Goal: Task Accomplishment & Management: Manage account settings

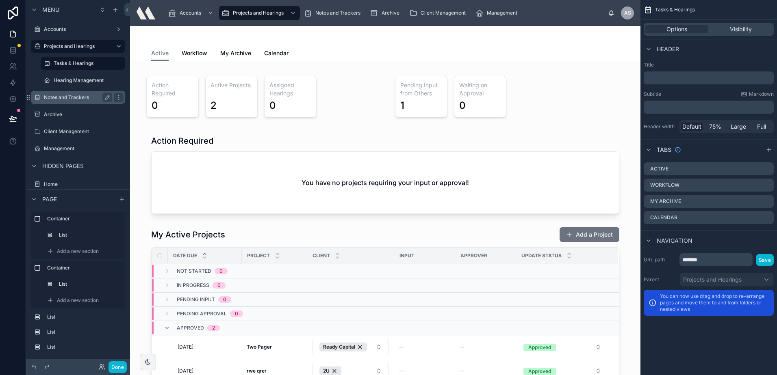
click at [74, 92] on div "Notes and Trackers" at bounding box center [78, 97] width 91 height 13
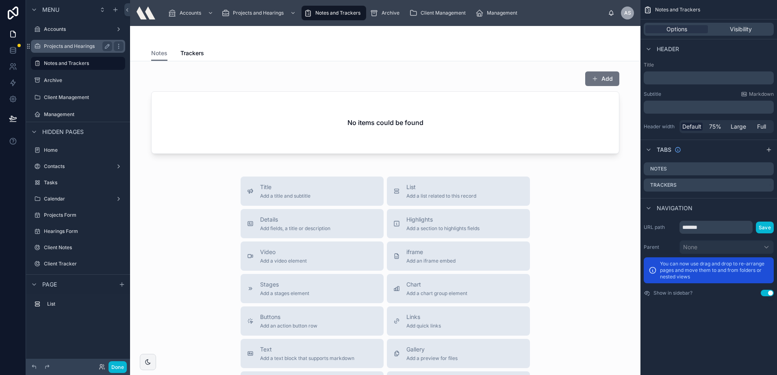
click at [78, 44] on label "Projects and Hearings" at bounding box center [76, 46] width 65 height 7
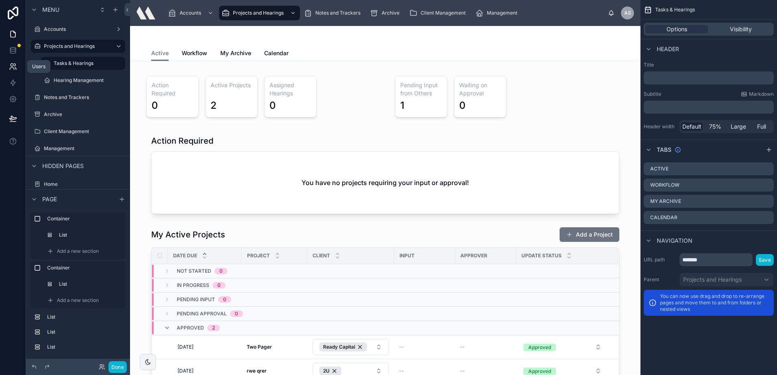
click at [8, 65] on link at bounding box center [13, 67] width 26 height 16
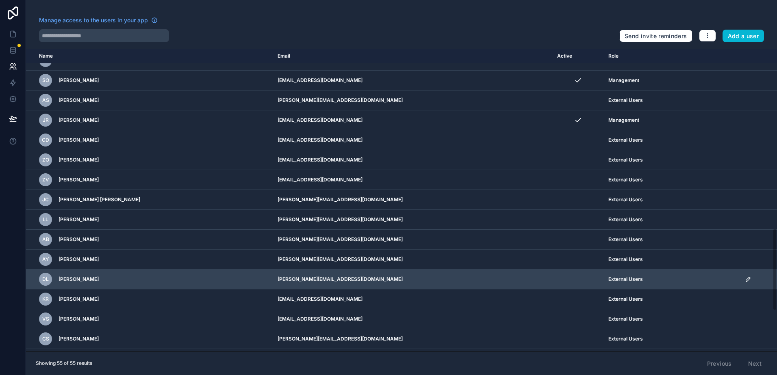
scroll to position [807, 0]
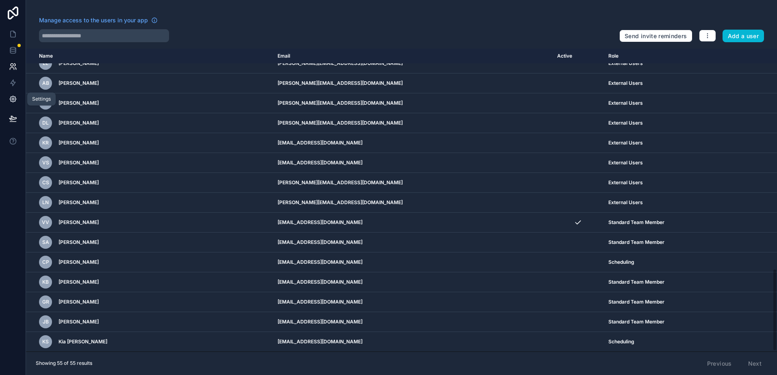
click at [11, 100] on icon at bounding box center [13, 99] width 6 height 6
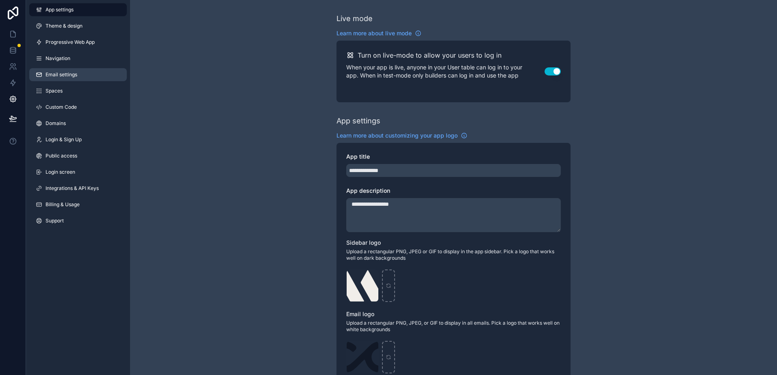
click at [80, 72] on link "Email settings" at bounding box center [78, 74] width 98 height 13
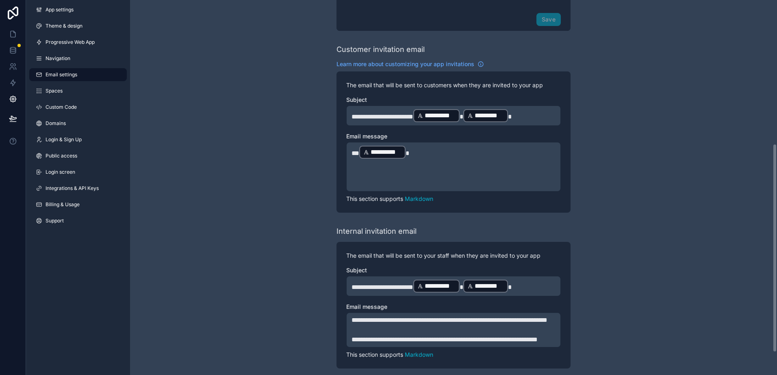
scroll to position [258, 0]
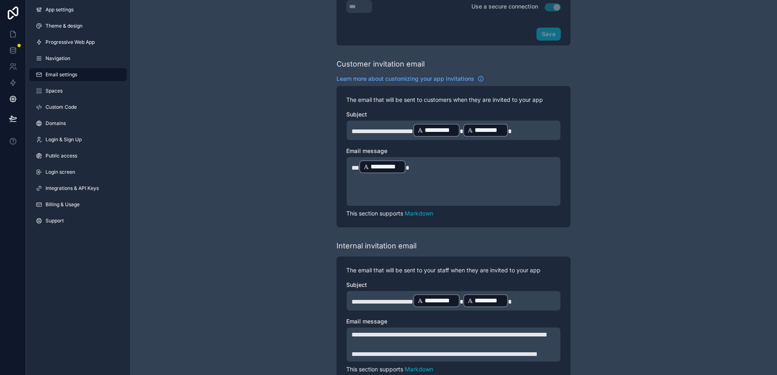
click at [425, 171] on p "**********" at bounding box center [453, 167] width 204 height 15
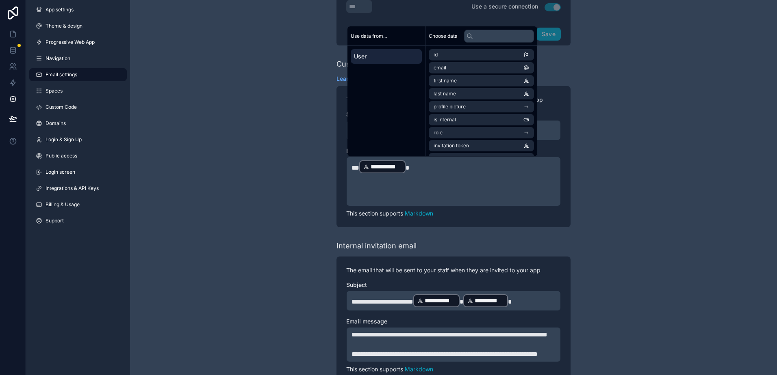
click at [436, 181] on p "﻿" at bounding box center [453, 179] width 204 height 10
click at [433, 180] on p "﻿" at bounding box center [453, 179] width 204 height 10
click at [424, 194] on p "﻿" at bounding box center [453, 199] width 204 height 10
click at [407, 194] on p "﻿" at bounding box center [453, 199] width 204 height 10
click at [407, 188] on p "﻿" at bounding box center [453, 189] width 204 height 10
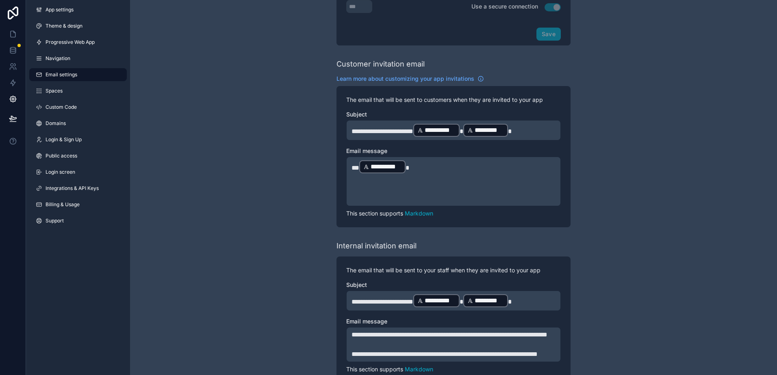
click at [315, 181] on div "**********" at bounding box center [453, 69] width 647 height 655
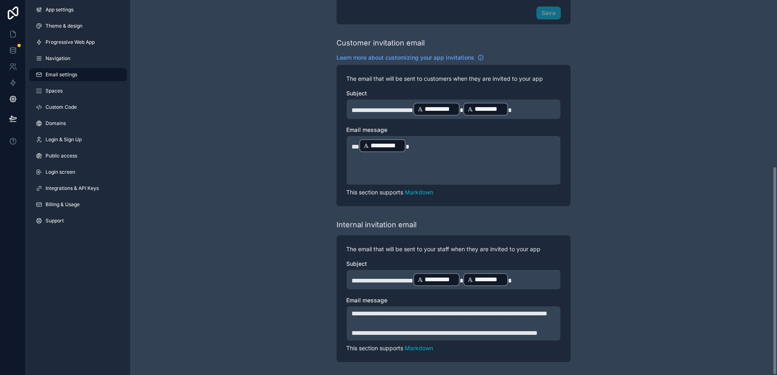
scroll to position [299, 0]
click at [450, 309] on p "**********" at bounding box center [453, 314] width 204 height 10
click at [439, 311] on span "**********" at bounding box center [449, 314] width 196 height 6
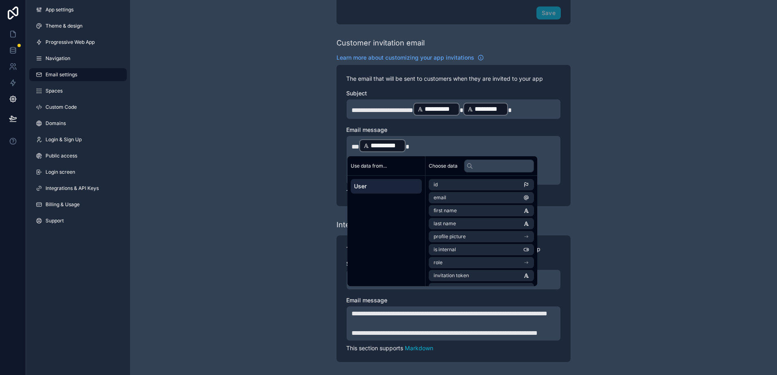
click at [374, 311] on span "**********" at bounding box center [449, 314] width 196 height 6
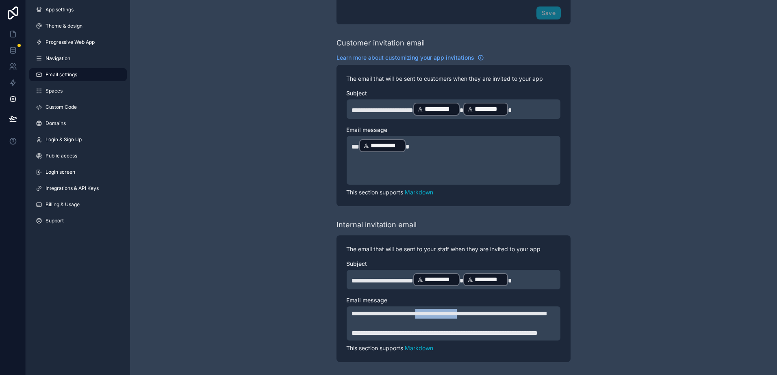
drag, startPoint x: 441, startPoint y: 294, endPoint x: 503, endPoint y: 294, distance: 62.2
click at [503, 311] on span "**********" at bounding box center [449, 314] width 196 height 6
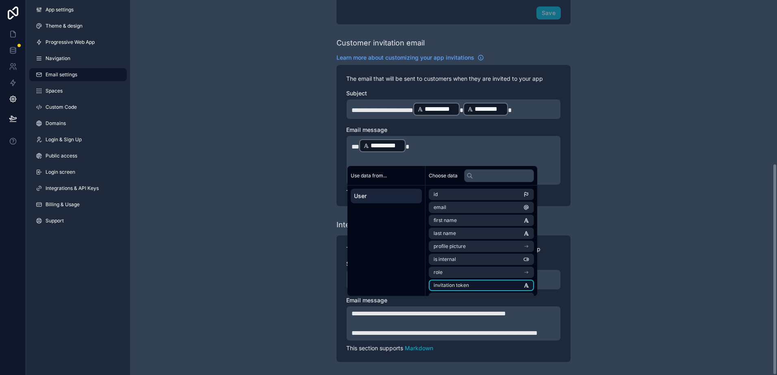
scroll to position [289, 0]
click at [396, 311] on span "**********" at bounding box center [427, 314] width 152 height 6
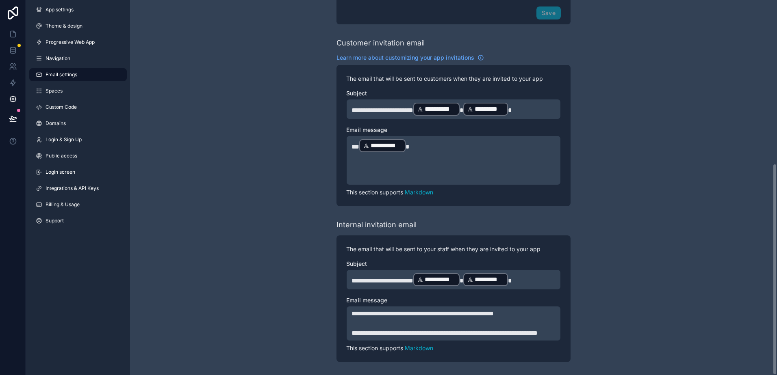
click at [436, 330] on span "**********" at bounding box center [444, 333] width 186 height 6
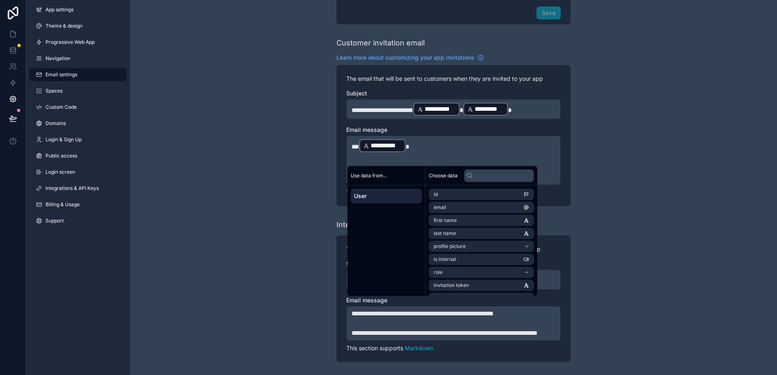
click at [536, 319] on p "﻿" at bounding box center [453, 324] width 204 height 10
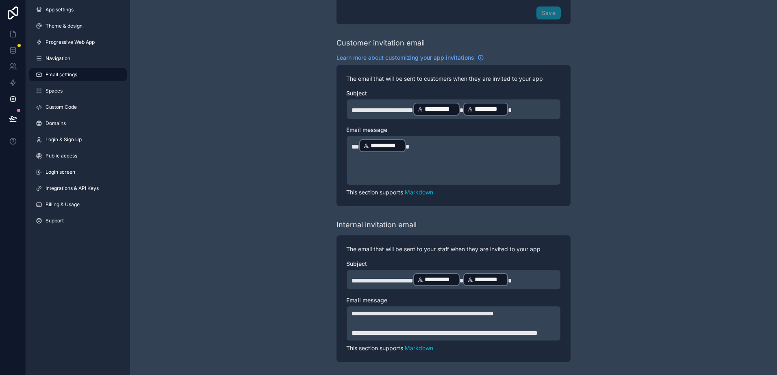
click at [605, 295] on div "**********" at bounding box center [453, 47] width 647 height 655
click at [260, 89] on div "**********" at bounding box center [453, 47] width 647 height 655
click at [7, 64] on link at bounding box center [13, 67] width 26 height 16
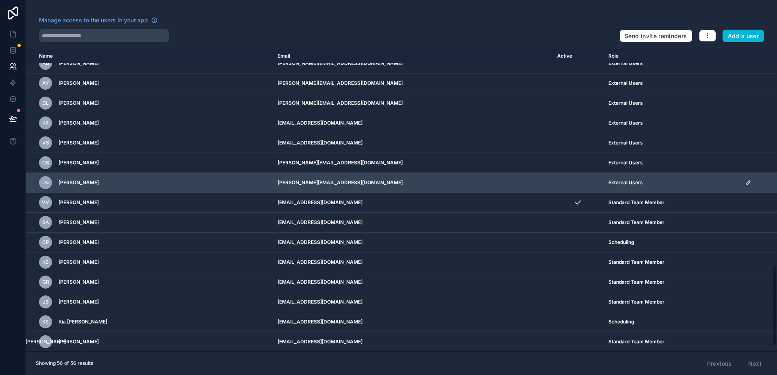
scroll to position [745, 0]
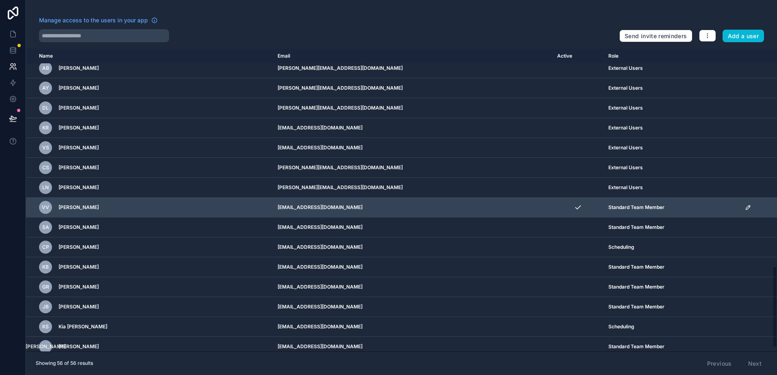
scroll to position [826, 0]
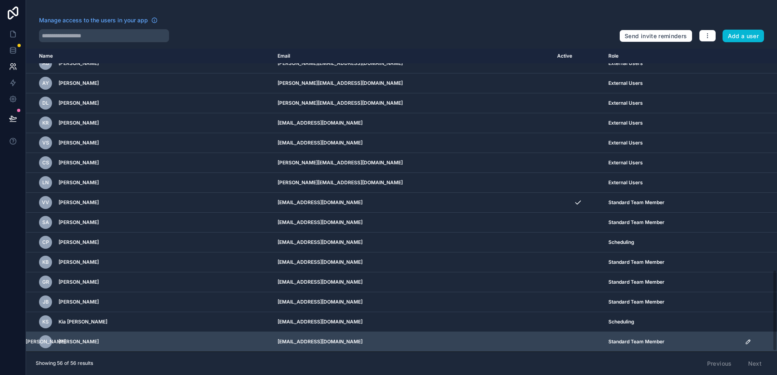
click at [375, 337] on td "[EMAIL_ADDRESS][DOMAIN_NAME]" at bounding box center [413, 342] width 280 height 20
click at [119, 347] on div "JA John Appleseed" at bounding box center [153, 342] width 229 height 13
click at [746, 341] on icon "scrollable content" at bounding box center [748, 342] width 4 height 4
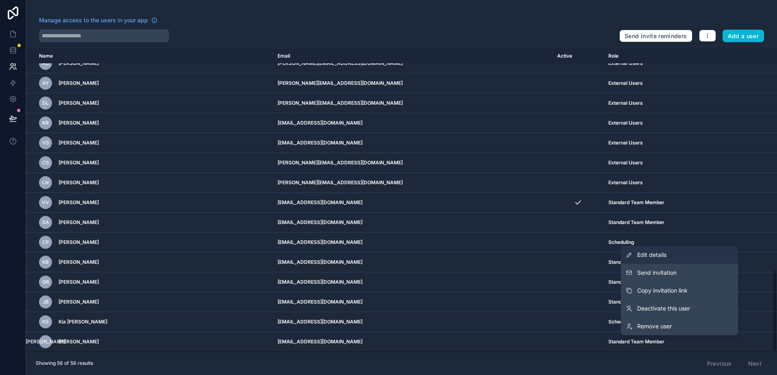
click at [663, 258] on span "Edit details" at bounding box center [651, 255] width 29 height 8
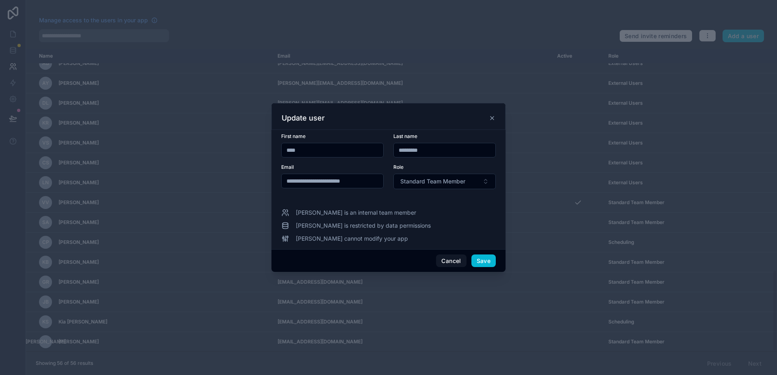
click at [491, 116] on icon at bounding box center [492, 118] width 7 height 7
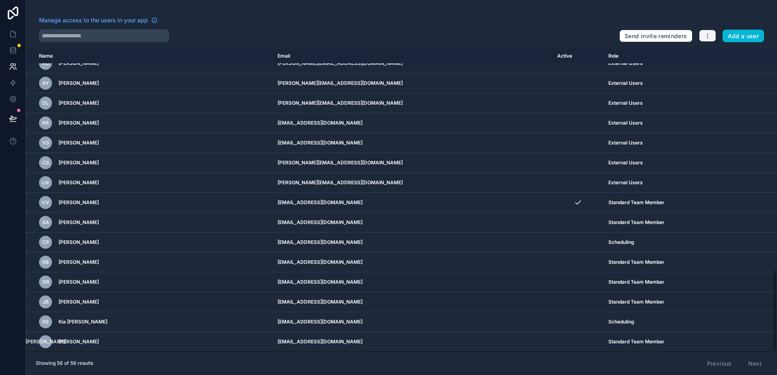
click at [711, 35] on button "button" at bounding box center [707, 36] width 17 height 12
click at [725, 55] on link "Manage roles" at bounding box center [726, 54] width 57 height 13
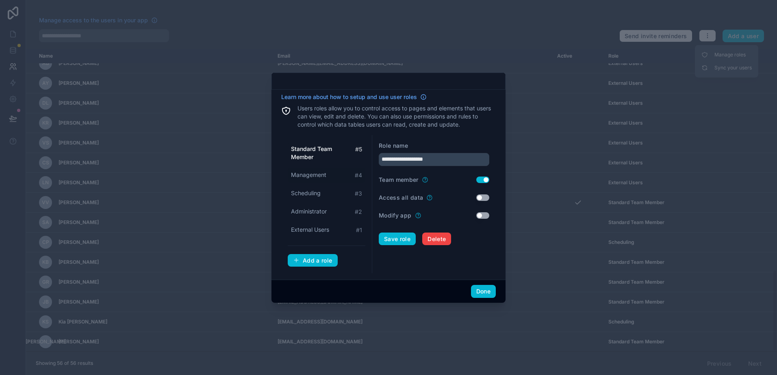
click at [323, 174] on span "Management" at bounding box center [308, 175] width 35 height 8
click at [318, 190] on span "Scheduling" at bounding box center [306, 193] width 30 height 8
click at [319, 171] on span "Management" at bounding box center [308, 175] width 35 height 8
click at [319, 149] on span "Standard Team Member" at bounding box center [323, 153] width 64 height 16
click at [304, 202] on div "Standard Team Member # 5 Management # 4 Scheduling # 3 Administrator # 2 Extern…" at bounding box center [327, 190] width 78 height 96
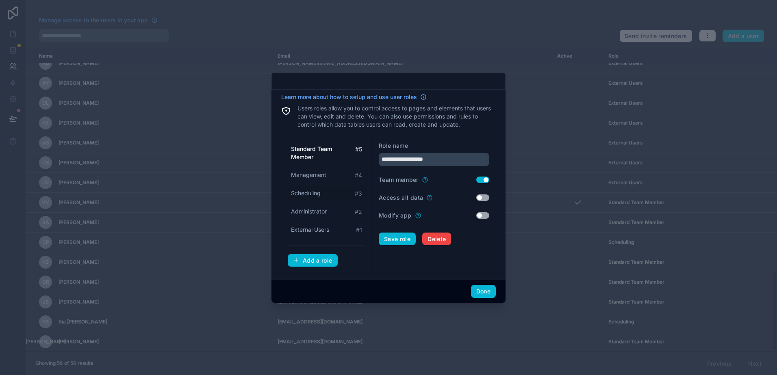
click at [308, 195] on span "Scheduling" at bounding box center [306, 193] width 30 height 8
click at [312, 174] on span "Management" at bounding box center [308, 175] width 35 height 8
type input "**********"
click at [479, 291] on button "Done" at bounding box center [483, 291] width 25 height 13
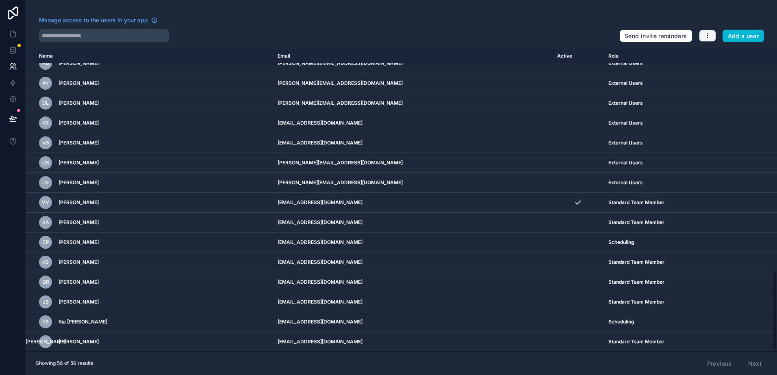
click at [708, 32] on button "button" at bounding box center [707, 36] width 17 height 12
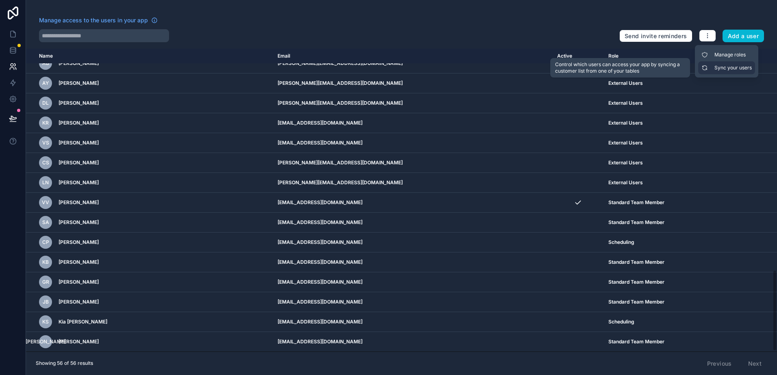
click at [718, 67] on link "Sync your users" at bounding box center [726, 67] width 57 height 13
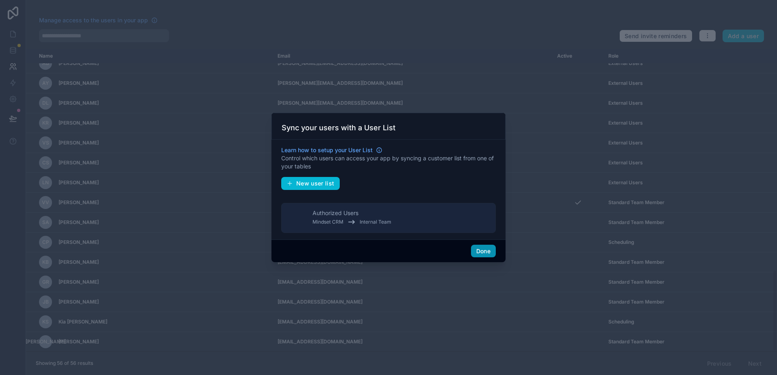
click at [479, 252] on button "Done" at bounding box center [483, 251] width 25 height 13
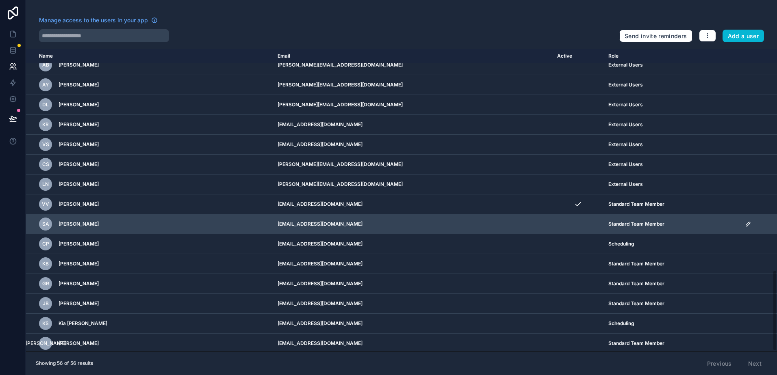
scroll to position [826, 0]
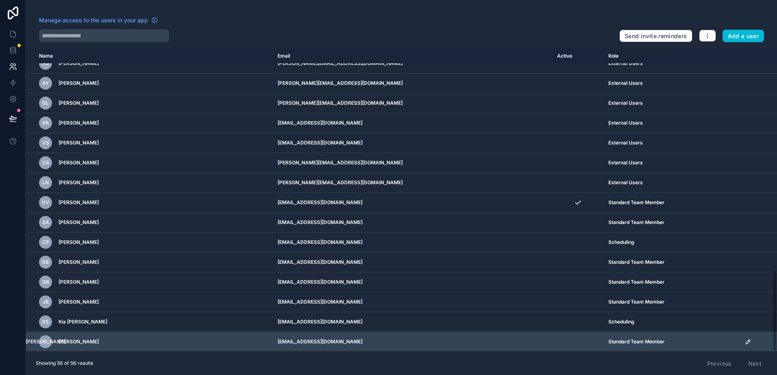
click at [355, 340] on td "[EMAIL_ADDRESS][DOMAIN_NAME]" at bounding box center [413, 342] width 280 height 20
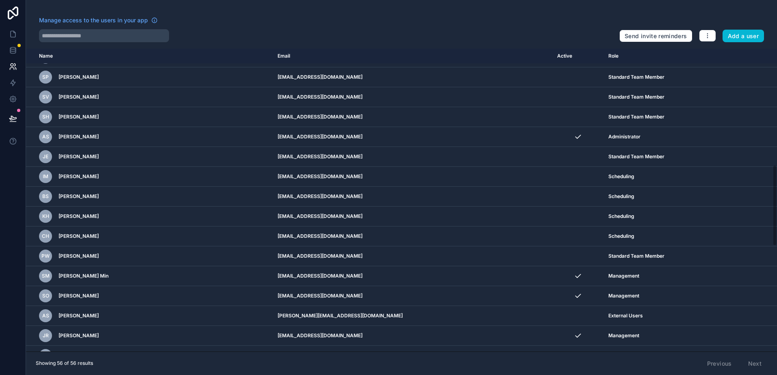
scroll to position [826, 0]
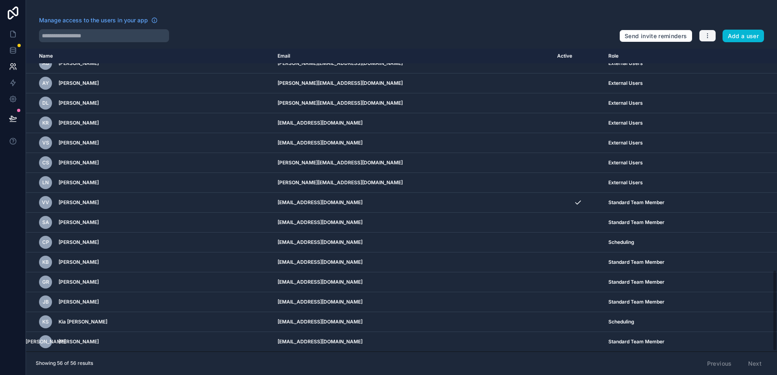
click at [709, 32] on button "button" at bounding box center [707, 36] width 17 height 12
click at [715, 49] on link "Manage roles" at bounding box center [726, 54] width 57 height 13
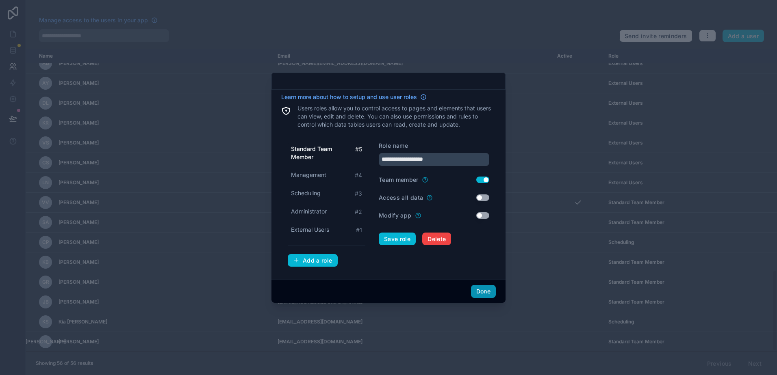
drag, startPoint x: 487, startPoint y: 290, endPoint x: 439, endPoint y: 145, distance: 152.7
click at [439, 145] on div "**********" at bounding box center [388, 188] width 234 height 230
click at [310, 166] on div "Standard Team Member # 5 Management # 4 Scheduling # 3 Administrator # 2 Extern…" at bounding box center [327, 190] width 78 height 96
click at [314, 176] on span "Management" at bounding box center [308, 175] width 35 height 8
click at [316, 198] on div "Scheduling # 3" at bounding box center [327, 193] width 78 height 15
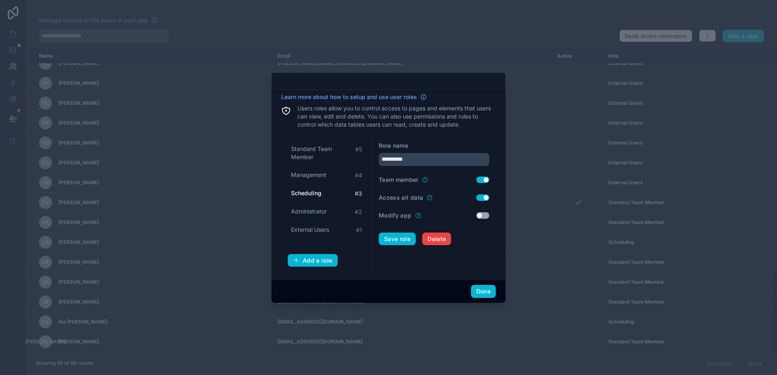
click at [318, 216] on div "Administrator # 2" at bounding box center [327, 211] width 78 height 15
click at [317, 192] on span "Scheduling" at bounding box center [306, 193] width 30 height 8
click at [318, 174] on span "Management" at bounding box center [308, 175] width 35 height 8
click at [317, 154] on span "Standard Team Member" at bounding box center [323, 153] width 64 height 16
type input "**********"
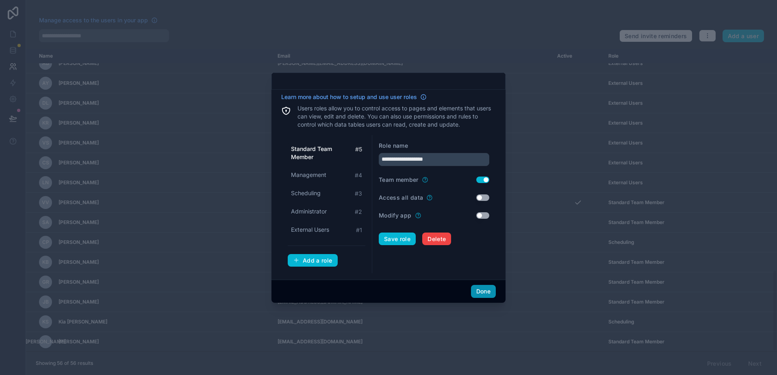
click at [482, 289] on button "Done" at bounding box center [483, 291] width 25 height 13
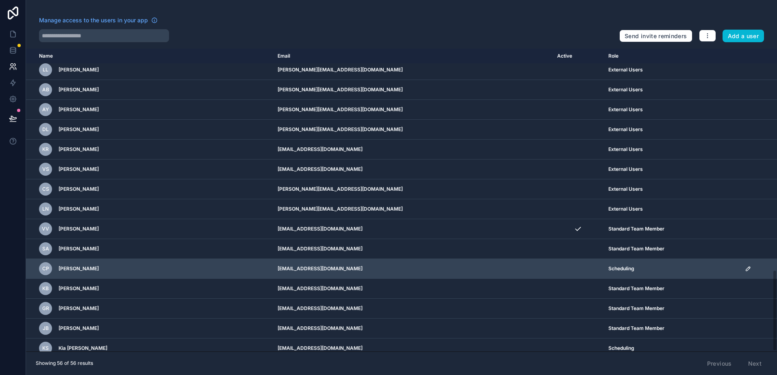
scroll to position [826, 0]
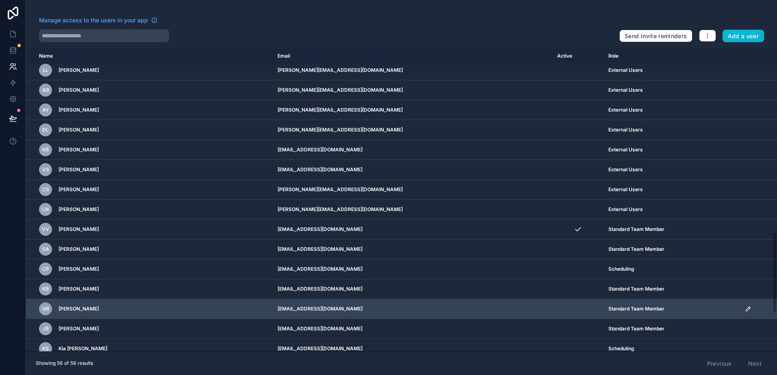
scroll to position [826, 0]
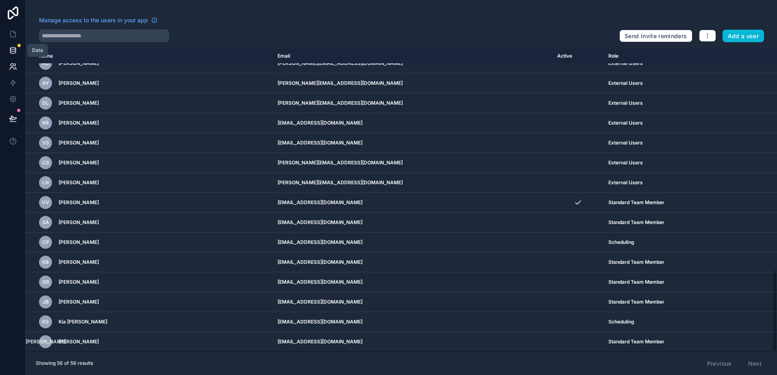
click at [11, 50] on icon at bounding box center [13, 50] width 8 height 8
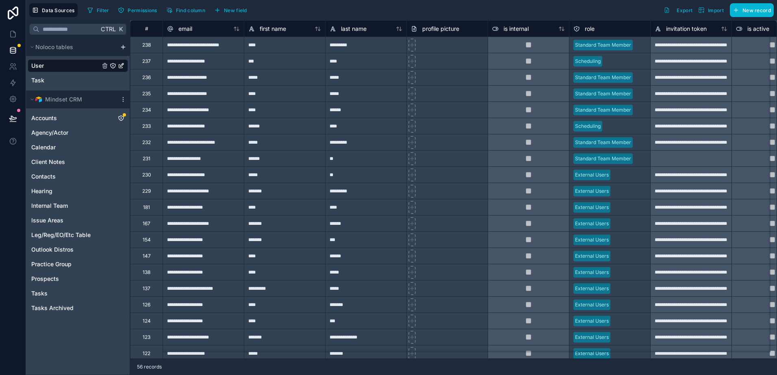
click at [113, 65] on icon "User" at bounding box center [113, 66] width 7 height 7
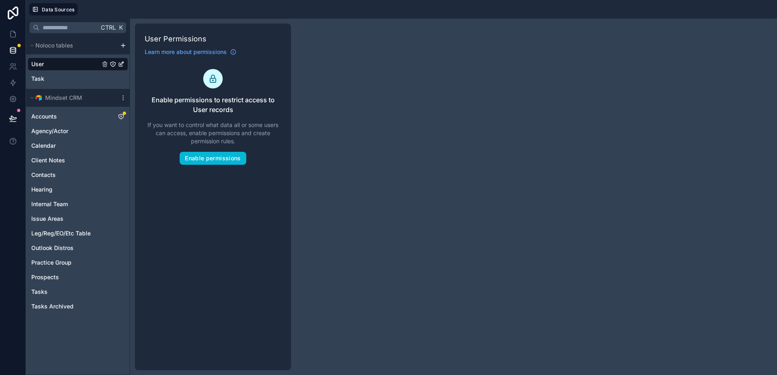
click at [69, 63] on link "User" at bounding box center [65, 64] width 69 height 8
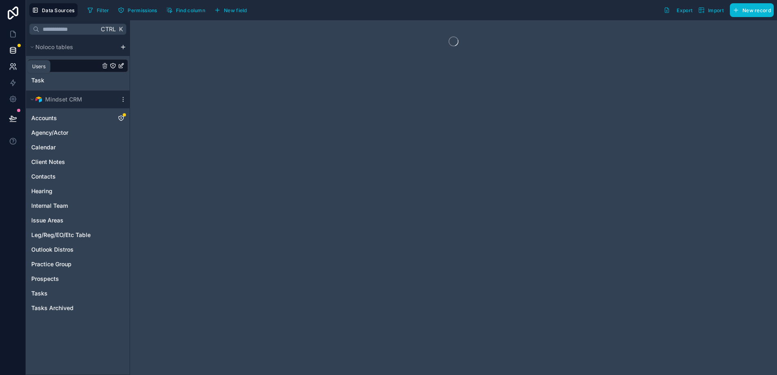
click at [16, 65] on icon at bounding box center [13, 67] width 8 height 8
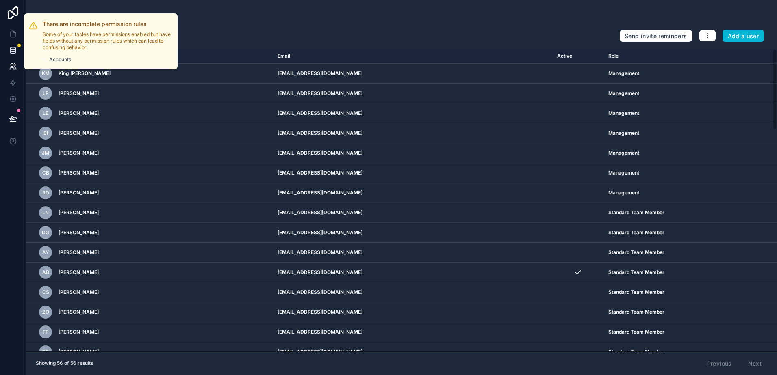
click at [20, 44] on div at bounding box center [18, 45] width 3 height 3
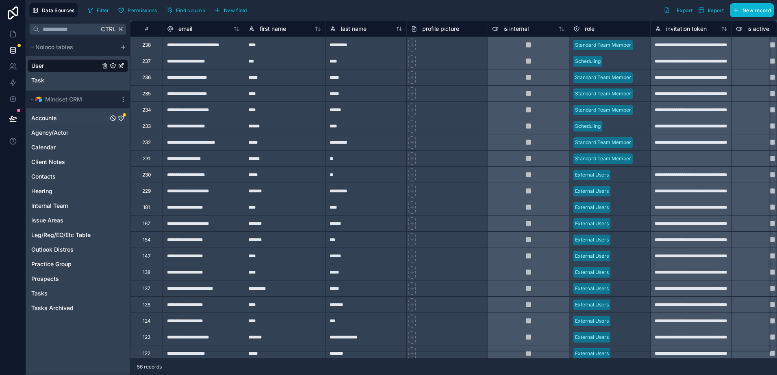
click at [77, 119] on link "Accounts" at bounding box center [69, 118] width 77 height 8
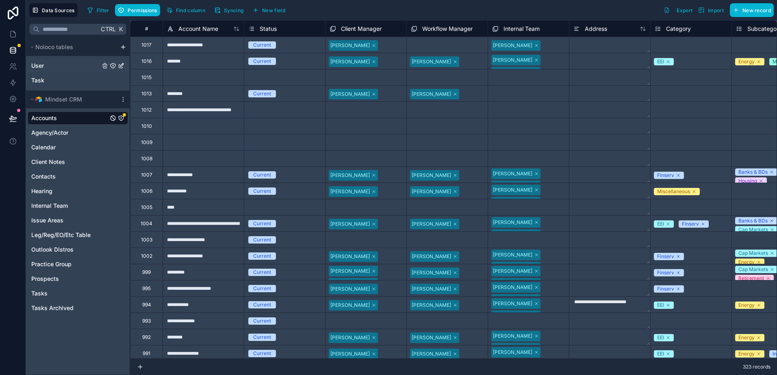
click at [69, 67] on link "User" at bounding box center [65, 66] width 69 height 8
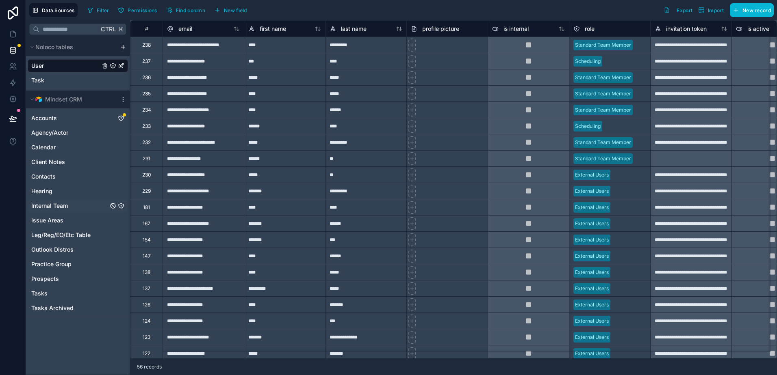
click at [54, 200] on div "Internal Team" at bounding box center [78, 206] width 100 height 13
click at [52, 204] on span "Internal Team" at bounding box center [49, 206] width 37 height 8
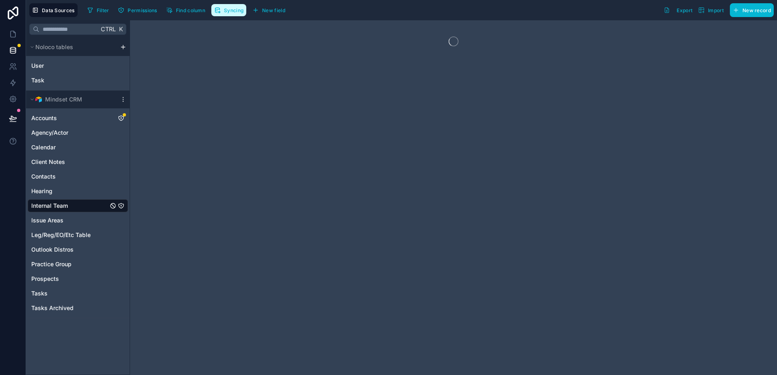
click at [228, 9] on span "Syncing" at bounding box center [234, 10] width 20 height 6
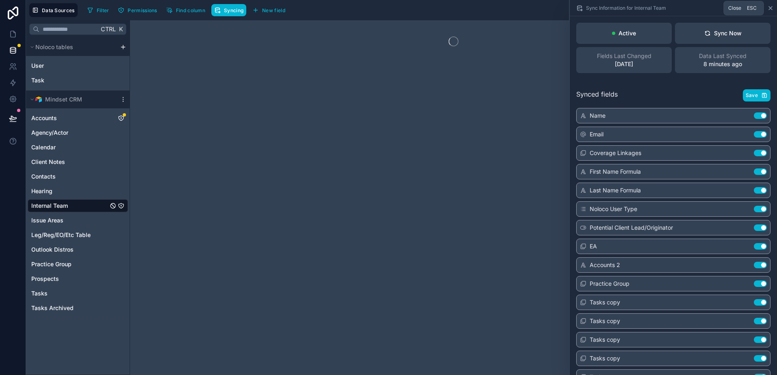
click at [770, 7] on icon at bounding box center [770, 8] width 7 height 7
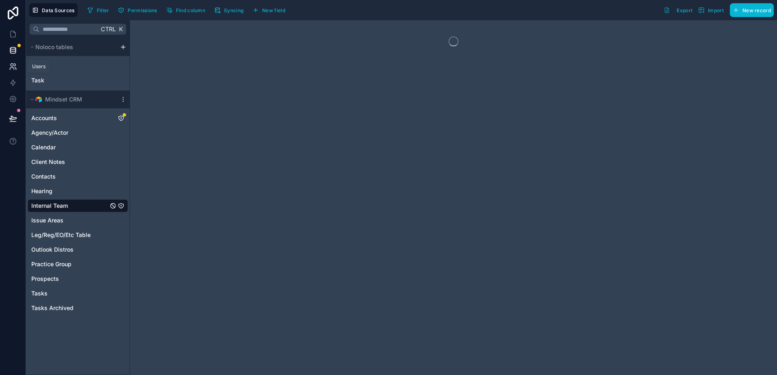
click at [7, 61] on link at bounding box center [13, 67] width 26 height 16
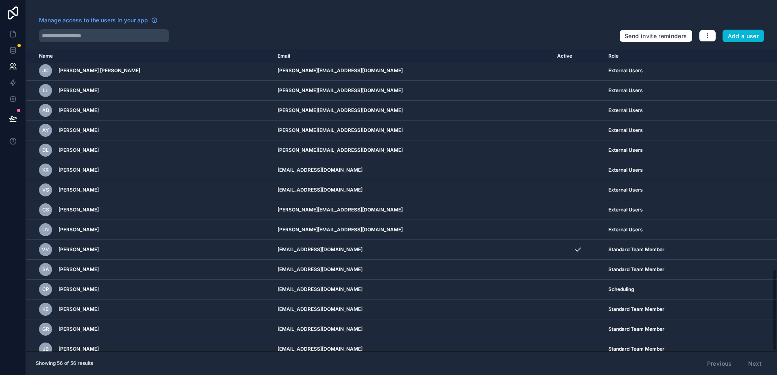
scroll to position [826, 0]
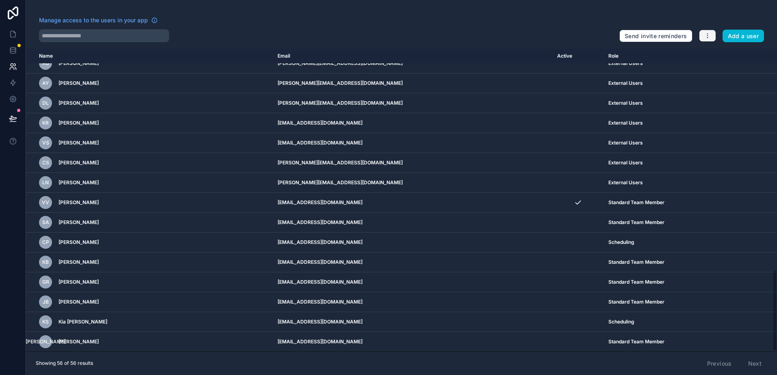
click at [702, 35] on button "button" at bounding box center [707, 36] width 17 height 12
click at [710, 56] on link "Manage roles" at bounding box center [726, 54] width 57 height 13
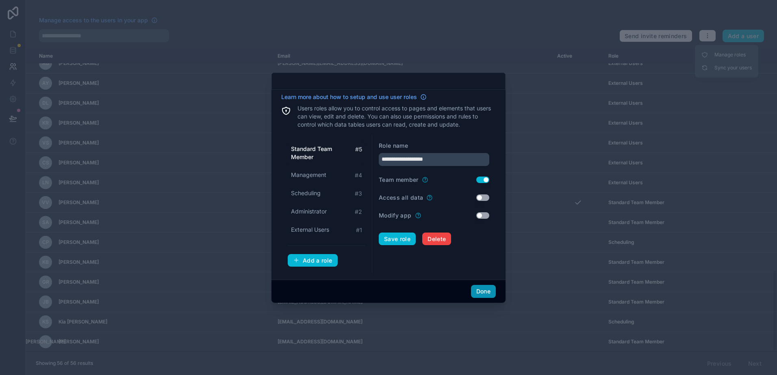
click at [473, 292] on button "Done" at bounding box center [483, 291] width 25 height 13
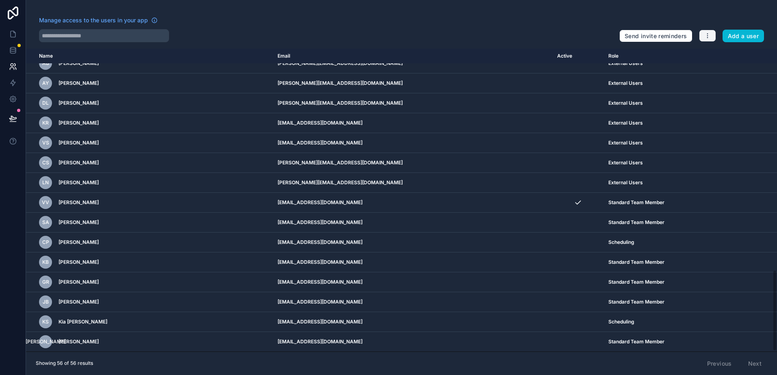
click at [716, 35] on button "button" at bounding box center [707, 36] width 17 height 12
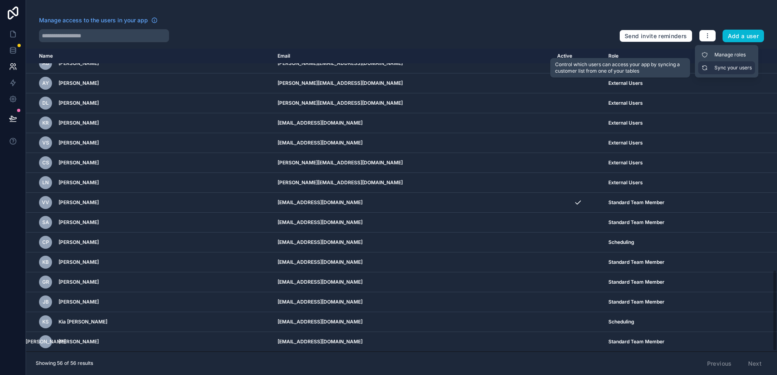
click at [716, 65] on link "Sync your users" at bounding box center [726, 67] width 57 height 13
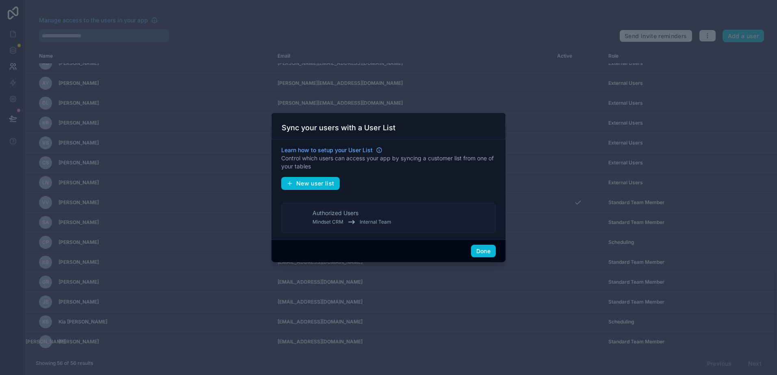
click at [374, 220] on span "Internal Team" at bounding box center [376, 222] width 32 height 7
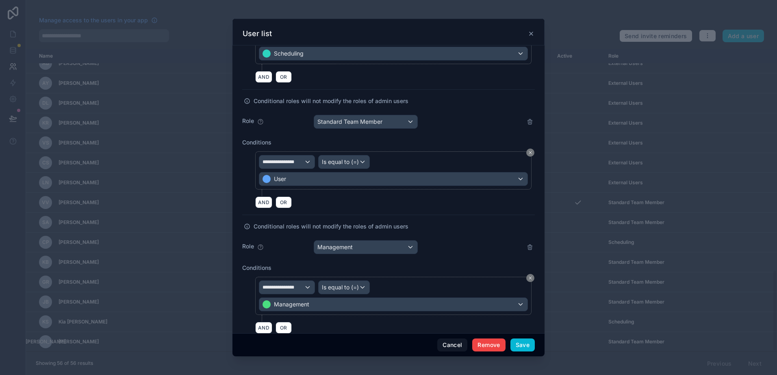
scroll to position [388, 0]
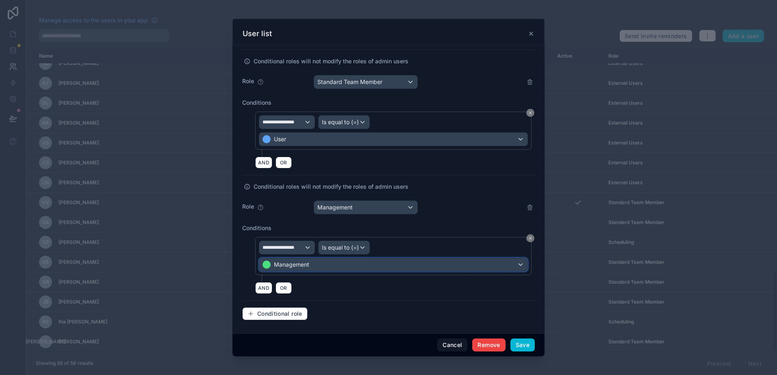
click at [299, 269] on span "Management" at bounding box center [291, 265] width 35 height 8
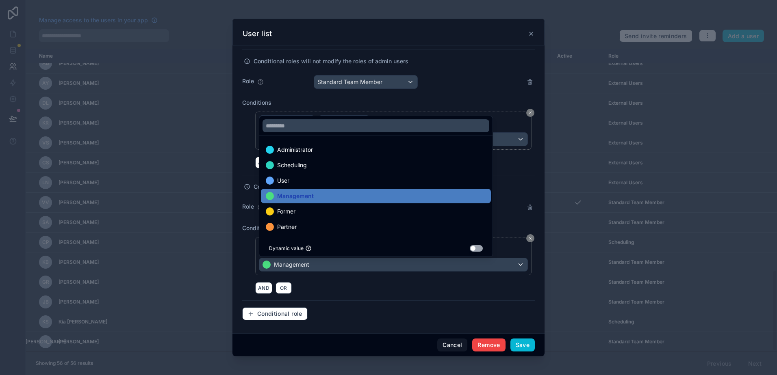
click at [321, 274] on div at bounding box center [388, 188] width 312 height 338
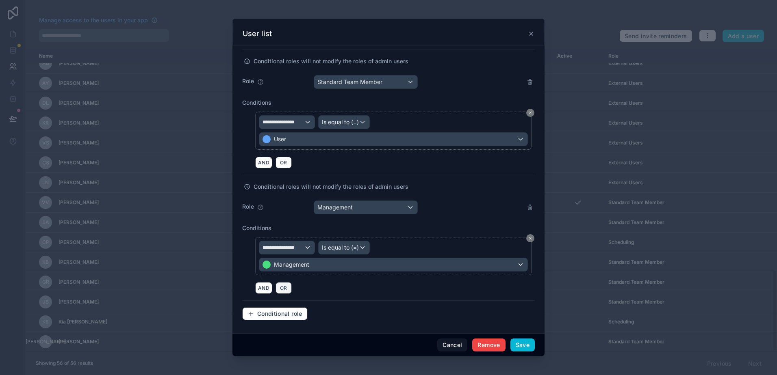
click at [286, 286] on span "OR" at bounding box center [283, 288] width 11 height 6
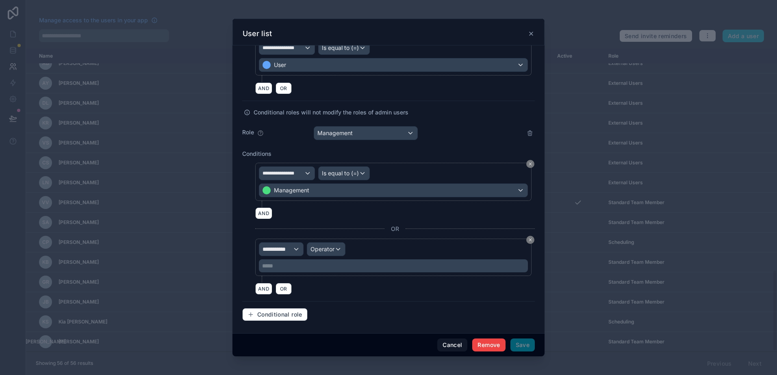
scroll to position [463, 0]
click at [293, 259] on div "***** ﻿" at bounding box center [393, 265] width 269 height 13
click at [293, 247] on span "**********" at bounding box center [277, 249] width 30 height 8
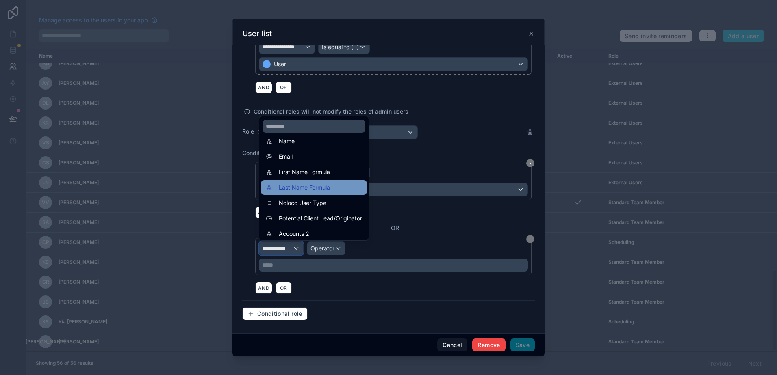
scroll to position [11, 0]
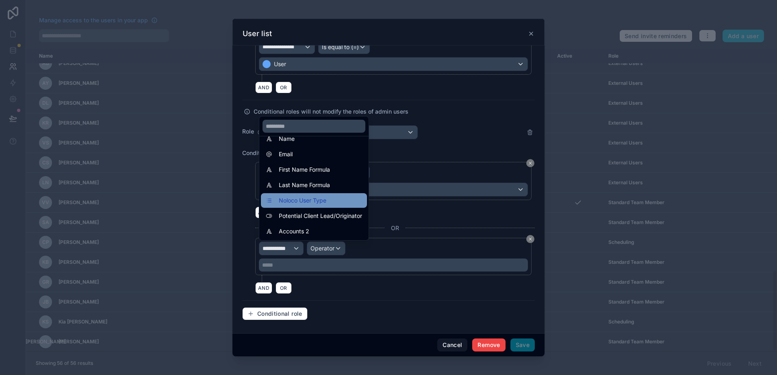
click at [307, 203] on span "Noloco User Type" at bounding box center [303, 201] width 48 height 10
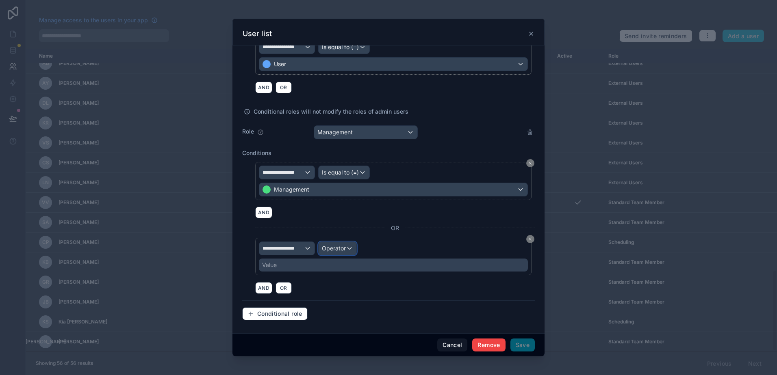
click at [333, 246] on span "Operator" at bounding box center [334, 248] width 24 height 7
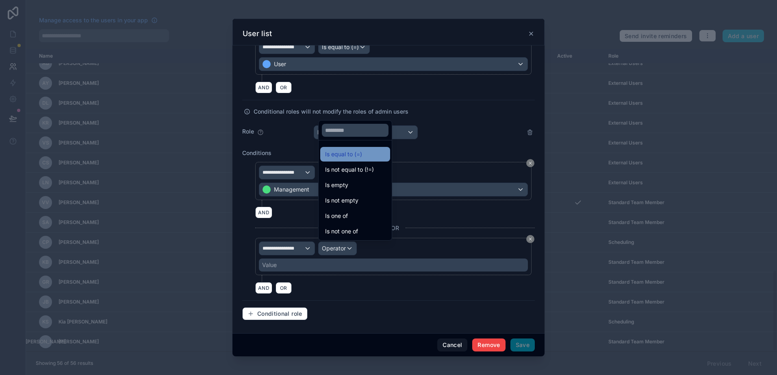
click at [338, 156] on span "Is equal to (=)" at bounding box center [343, 155] width 37 height 10
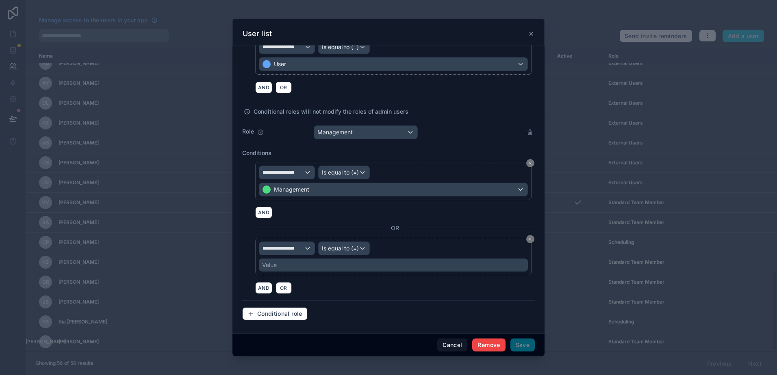
click at [318, 265] on div "Value" at bounding box center [393, 265] width 269 height 13
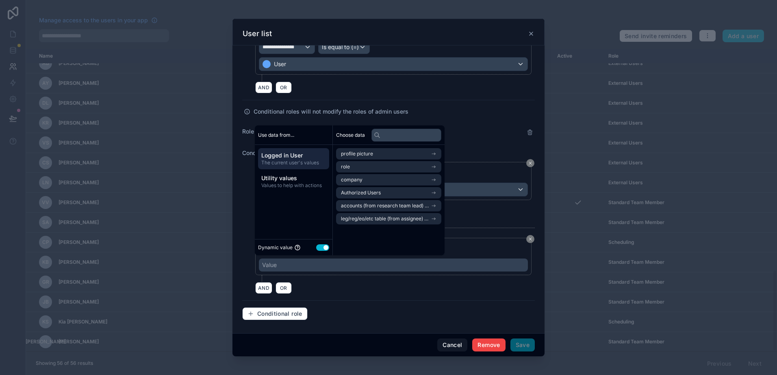
click at [322, 252] on div "Dynamic value Use setting" at bounding box center [293, 247] width 71 height 9
click at [322, 247] on button "Use setting" at bounding box center [322, 248] width 13 height 7
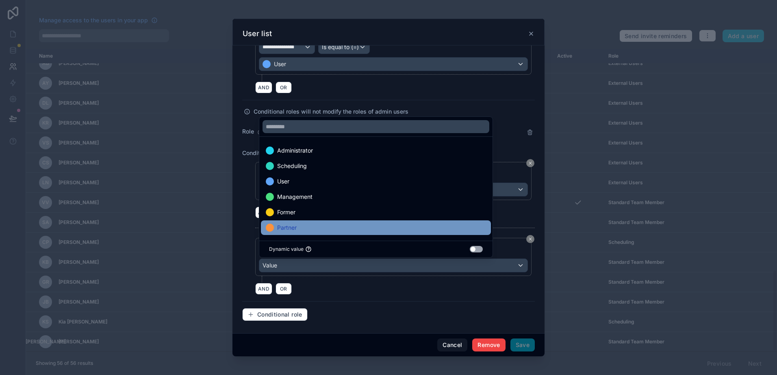
click at [308, 224] on div "Partner" at bounding box center [376, 228] width 220 height 10
click at [347, 287] on div "AND OR" at bounding box center [395, 289] width 280 height 12
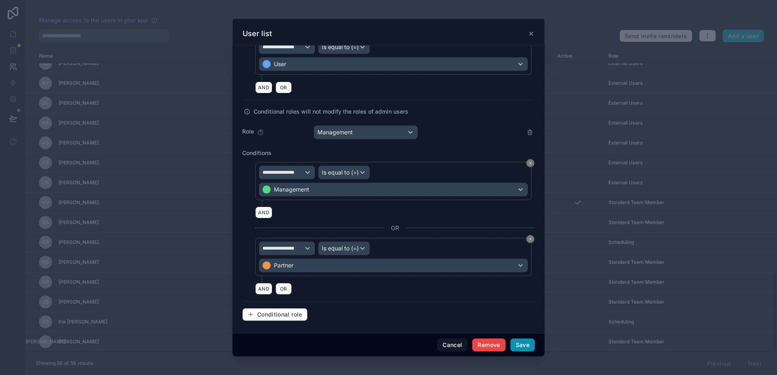
drag, startPoint x: 521, startPoint y: 347, endPoint x: 500, endPoint y: 295, distance: 57.0
click at [500, 297] on div "**********" at bounding box center [388, 188] width 312 height 338
click at [525, 343] on button "Save" at bounding box center [522, 345] width 24 height 13
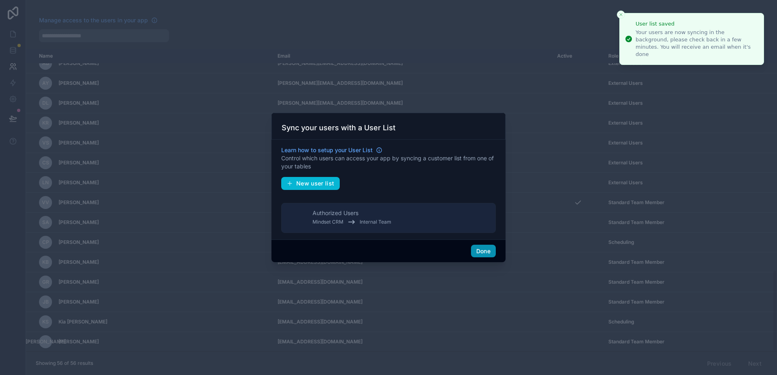
click at [486, 251] on button "Done" at bounding box center [483, 251] width 25 height 13
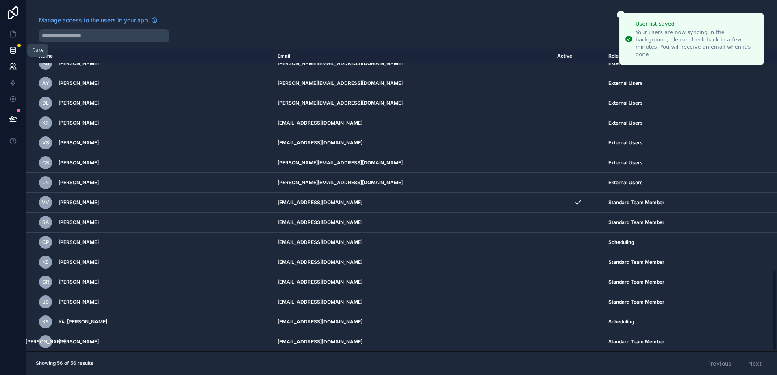
click at [13, 50] on icon at bounding box center [13, 50] width 8 height 8
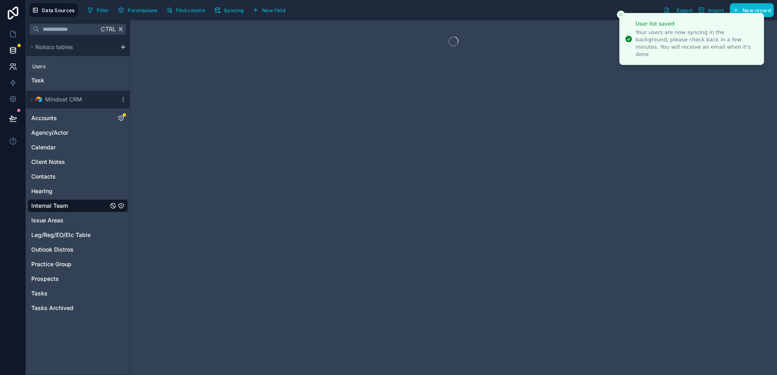
click at [11, 67] on icon at bounding box center [13, 67] width 8 height 8
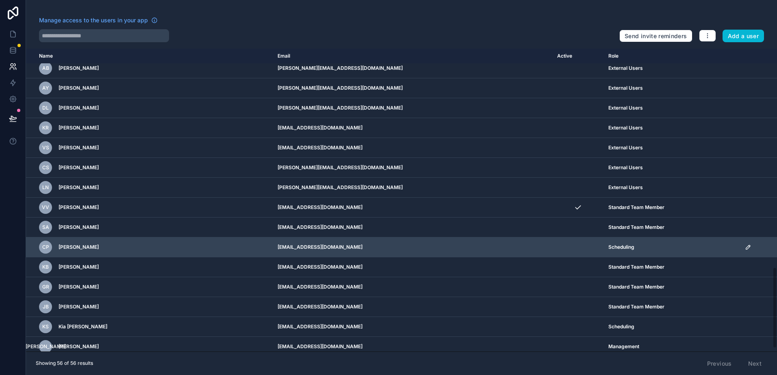
scroll to position [826, 0]
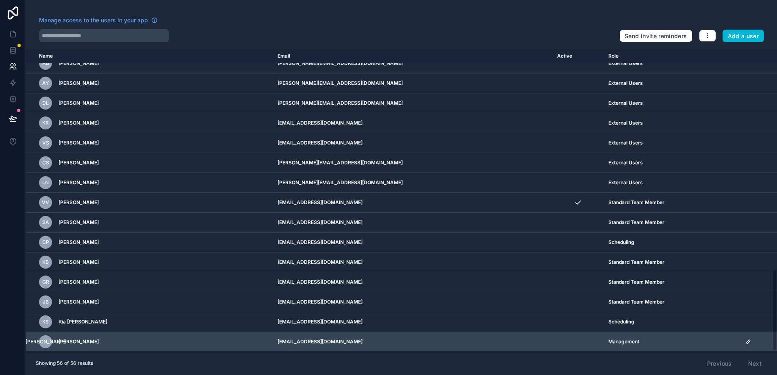
click at [603, 343] on td "Management" at bounding box center [671, 342] width 137 height 20
click at [745, 341] on icon "scrollable content" at bounding box center [748, 342] width 7 height 7
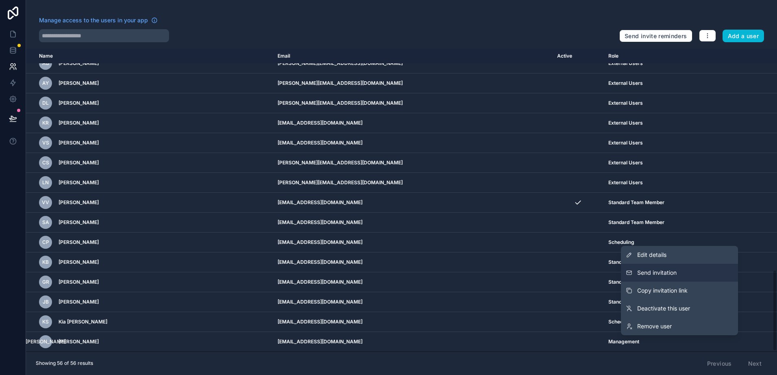
click at [667, 272] on span "Send invitation" at bounding box center [656, 273] width 39 height 8
